Goal: Navigation & Orientation: Find specific page/section

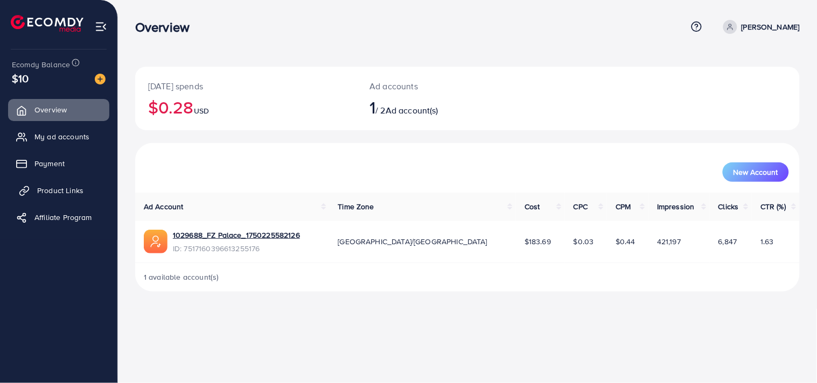
click at [88, 187] on link "Product Links" at bounding box center [58, 191] width 101 height 22
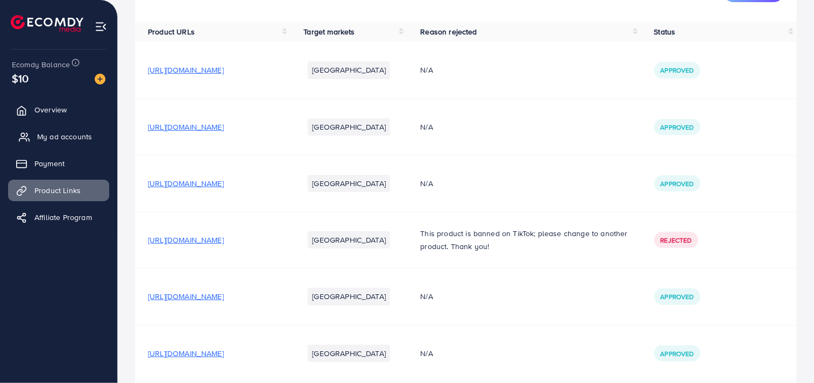
scroll to position [85, 0]
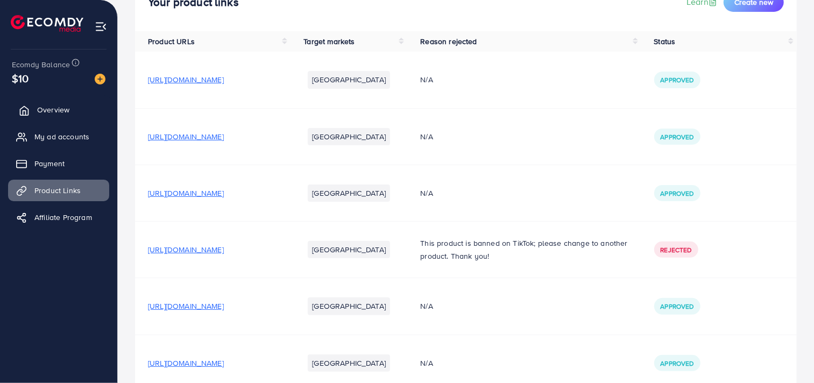
click at [65, 114] on span "Overview" at bounding box center [53, 109] width 32 height 11
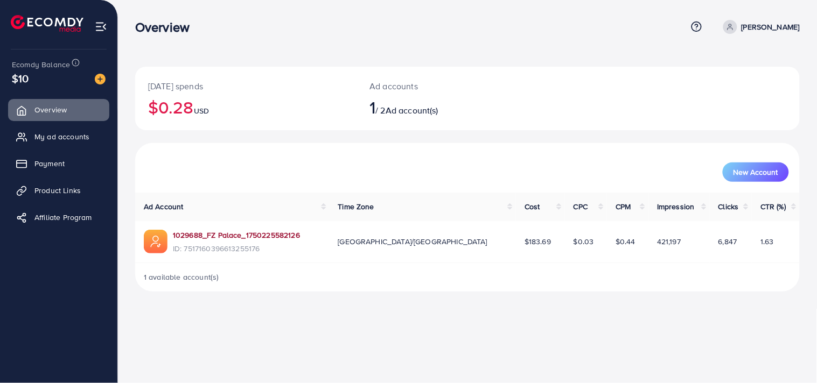
click at [202, 240] on link "1029688_FZ Palace_1750225582126" at bounding box center [236, 235] width 127 height 11
click at [65, 128] on link "My ad accounts" at bounding box center [58, 137] width 101 height 22
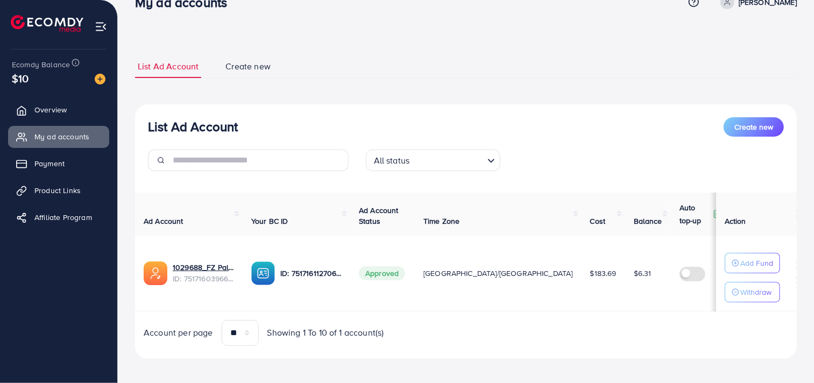
scroll to position [30, 0]
